Goal: Transaction & Acquisition: Purchase product/service

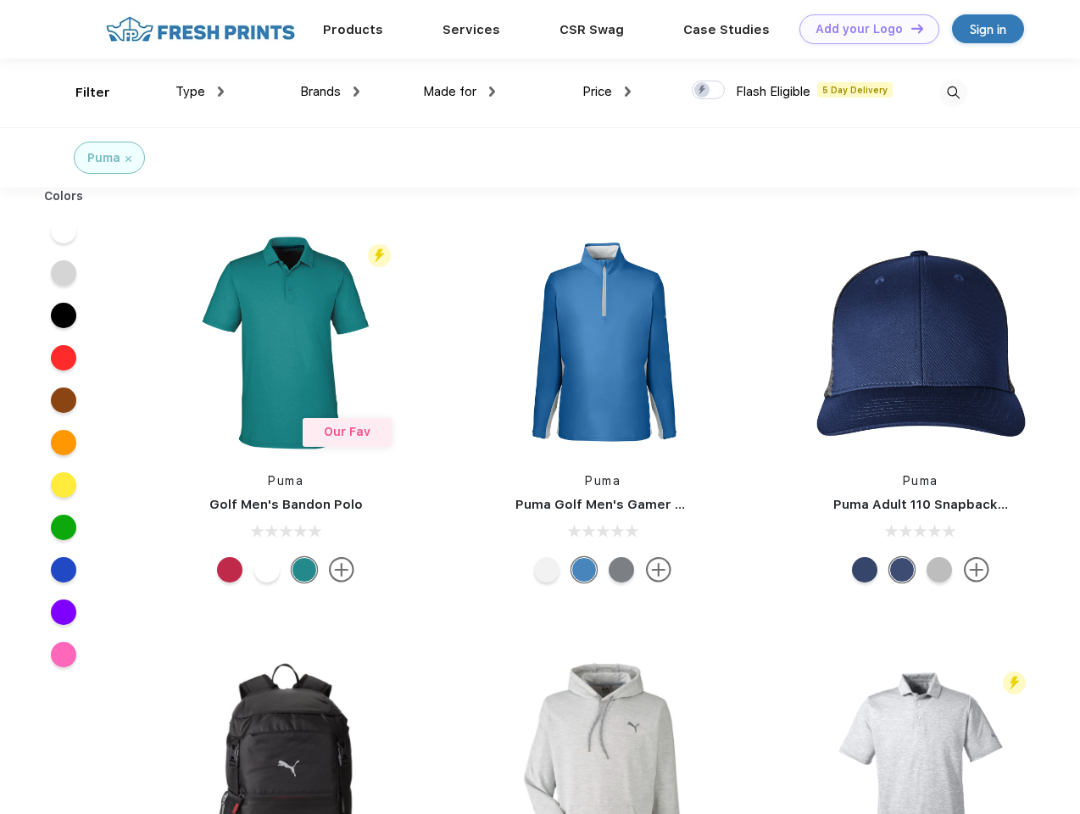
scroll to position [1, 0]
click at [863, 29] on link "Add your Logo Design Tool" at bounding box center [869, 29] width 140 height 30
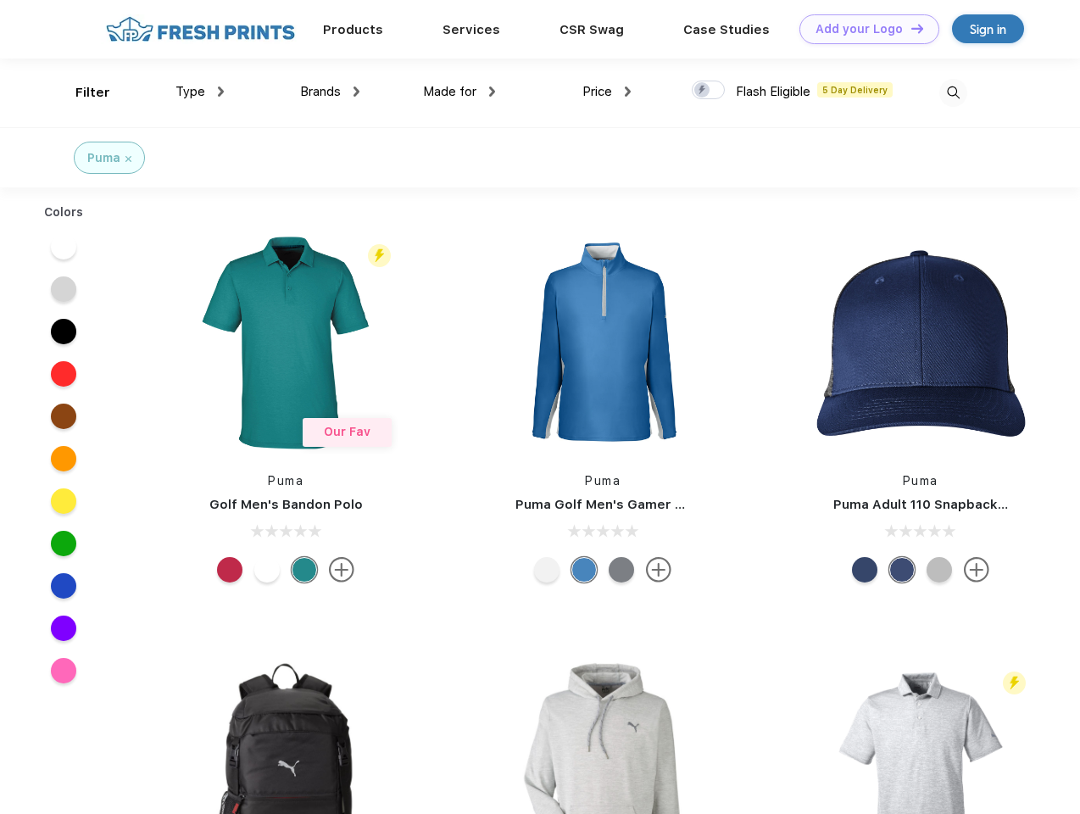
click at [0, 0] on div "Design Tool" at bounding box center [0, 0] width 0 height 0
click at [910, 28] on link "Add your Logo Design Tool" at bounding box center [869, 29] width 140 height 30
click at [81, 92] on div "Filter" at bounding box center [92, 92] width 35 height 19
click at [200, 92] on span "Type" at bounding box center [190, 91] width 30 height 15
click at [330, 92] on span "Brands" at bounding box center [320, 91] width 41 height 15
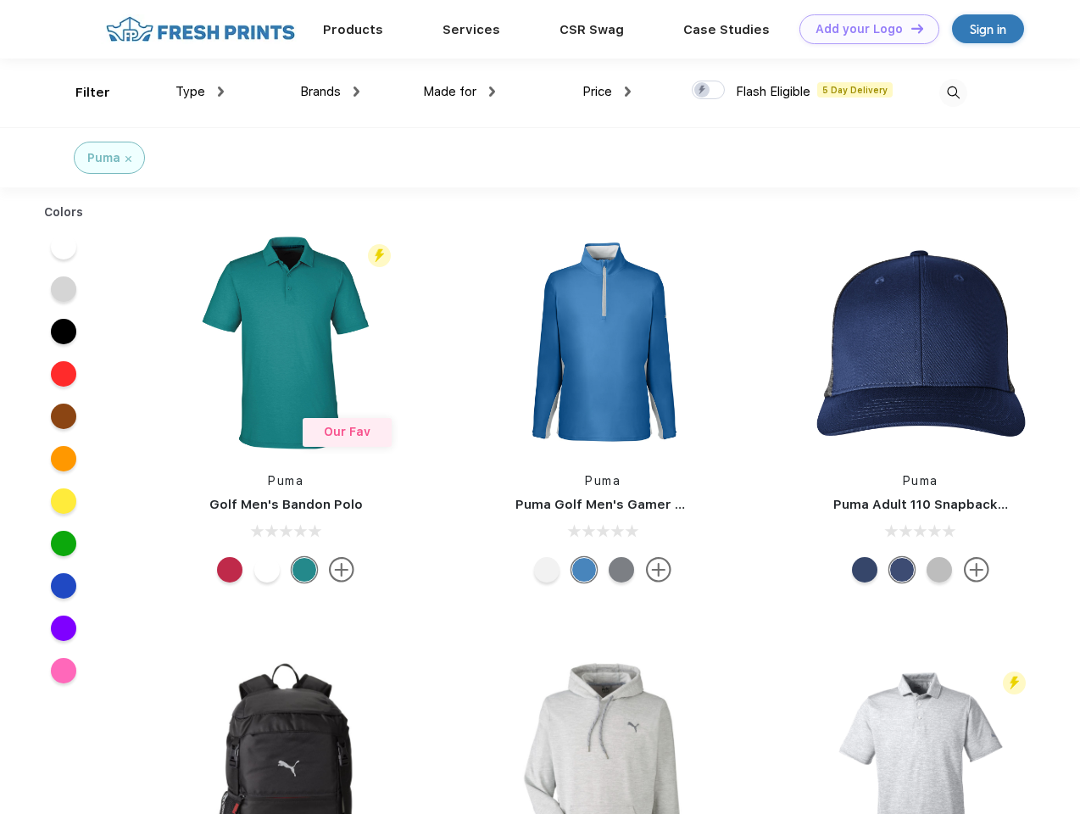
click at [459, 92] on span "Made for" at bounding box center [449, 91] width 53 height 15
click at [607, 92] on span "Price" at bounding box center [597, 91] width 30 height 15
click at [709, 91] on div at bounding box center [708, 90] width 33 height 19
click at [703, 91] on input "checkbox" at bounding box center [697, 85] width 11 height 11
click at [953, 92] on img at bounding box center [953, 93] width 28 height 28
